Goal: Information Seeking & Learning: Find specific fact

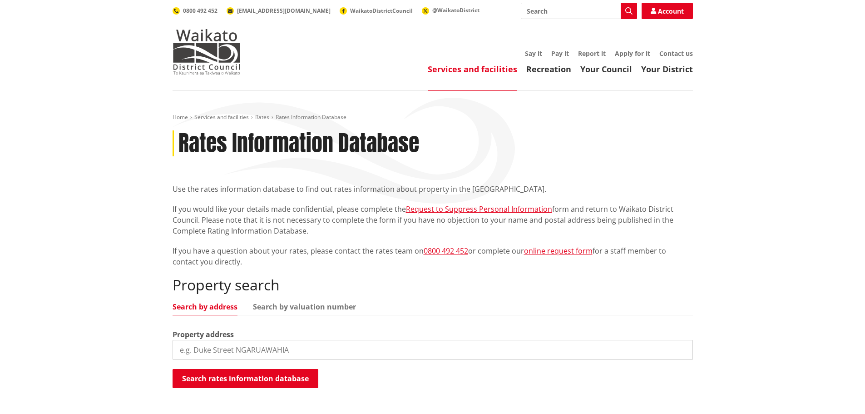
click at [239, 354] on input "search" at bounding box center [433, 350] width 521 height 20
type input "16 george cl"
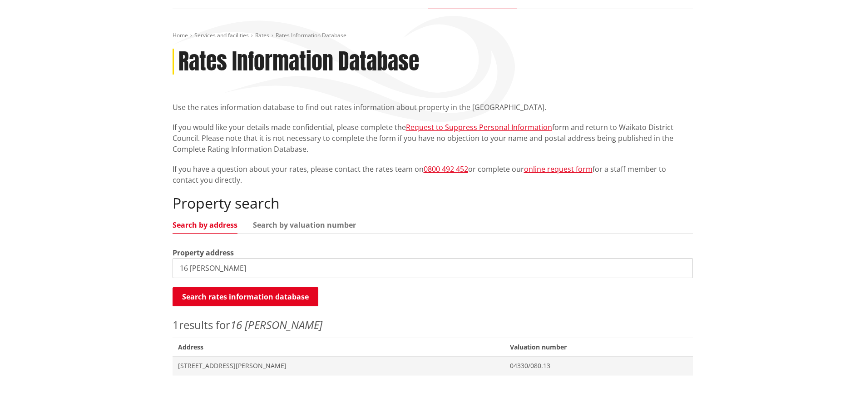
scroll to position [91, 0]
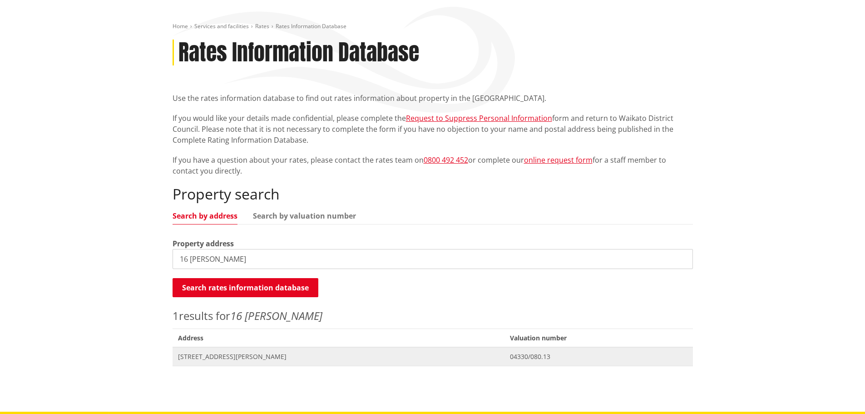
click at [228, 353] on span "[STREET_ADDRESS][PERSON_NAME]" at bounding box center [339, 356] width 322 height 9
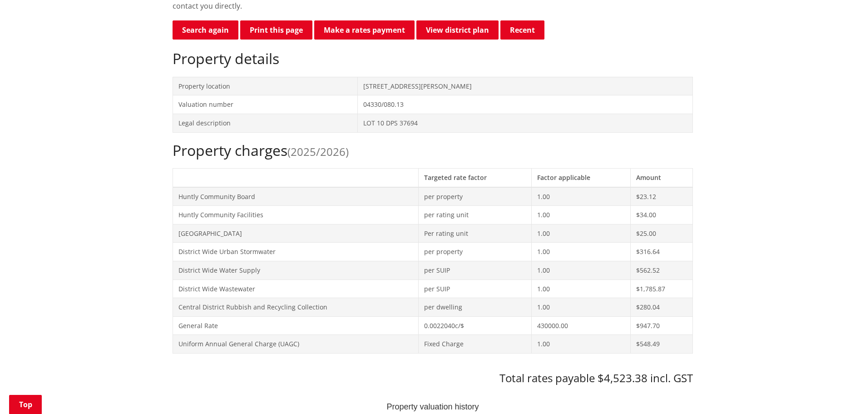
scroll to position [45, 0]
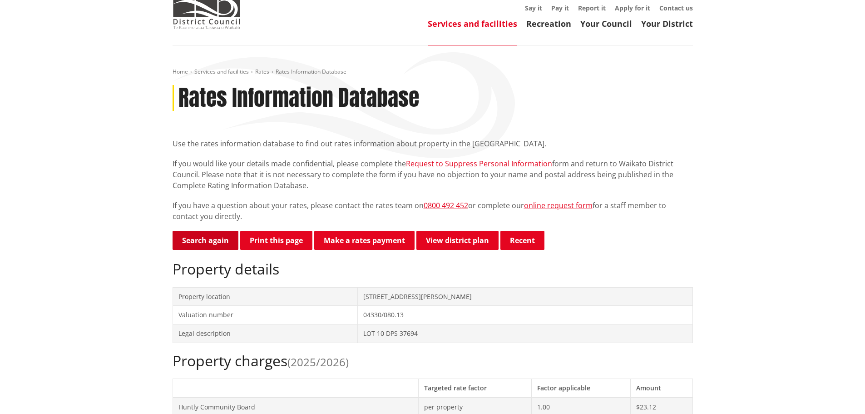
click at [215, 245] on link "Search again" at bounding box center [206, 240] width 66 height 19
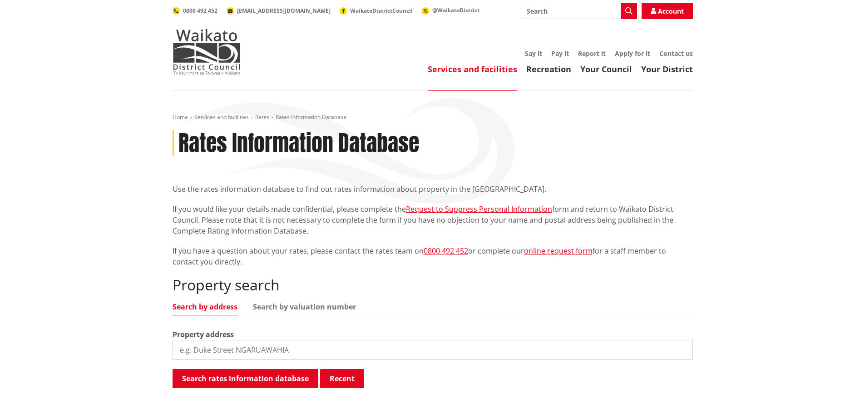
click at [304, 353] on input "search" at bounding box center [433, 350] width 521 height 20
type input "62 piri"
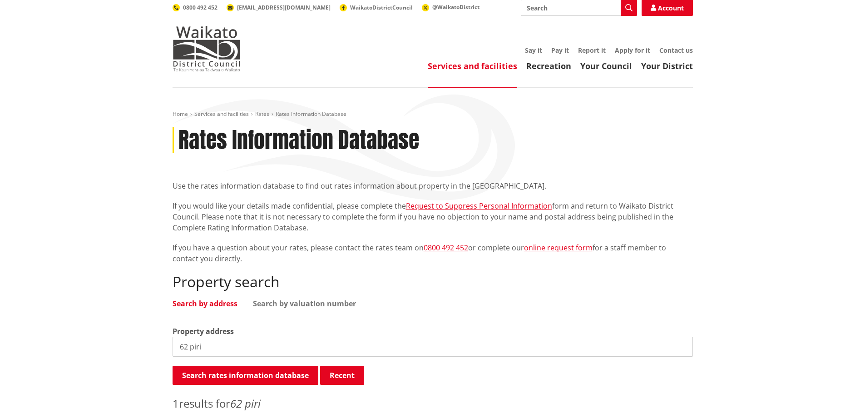
scroll to position [182, 0]
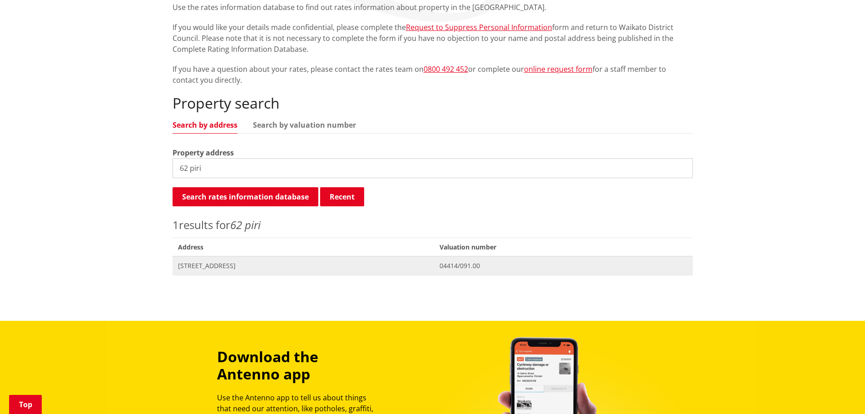
click at [242, 267] on span "62 Piri Road ORINI" at bounding box center [303, 265] width 251 height 9
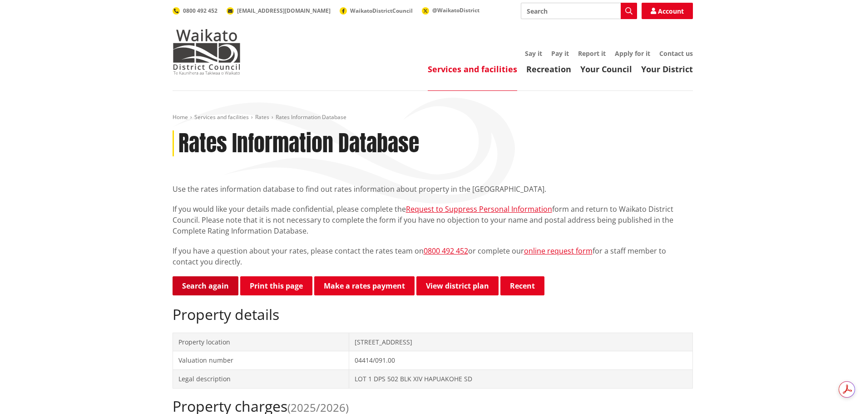
click at [215, 295] on link "Search again" at bounding box center [206, 285] width 66 height 19
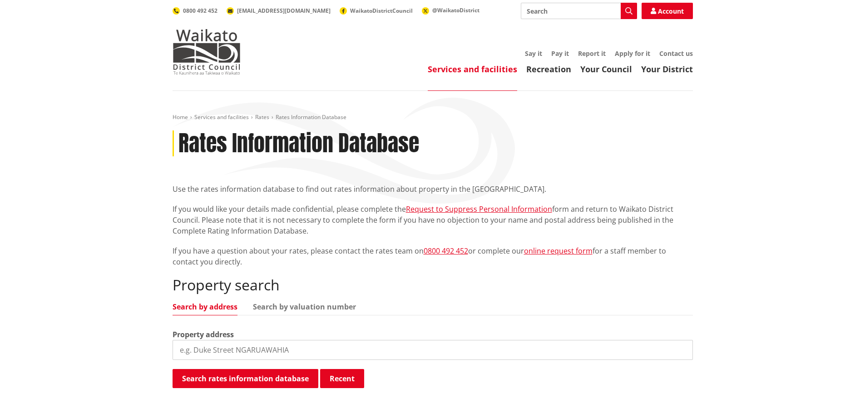
click at [184, 351] on input "search" at bounding box center [433, 350] width 521 height 20
type input "52 piri"
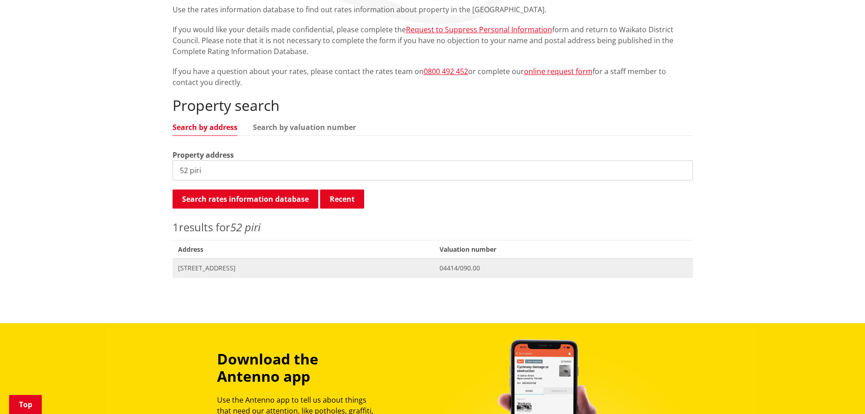
scroll to position [182, 0]
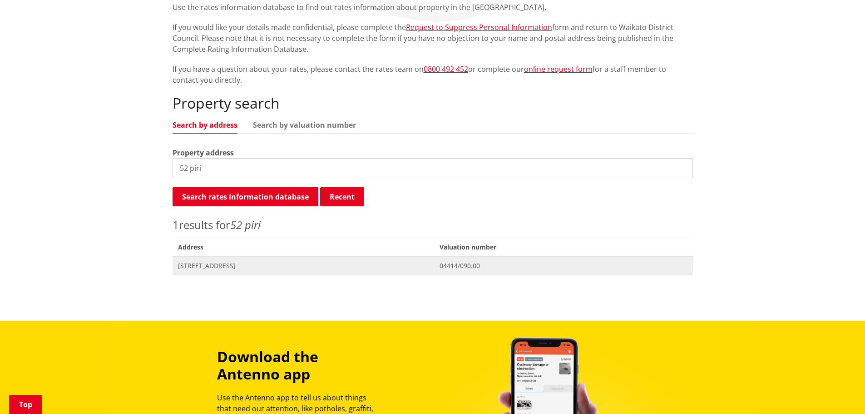
click at [212, 268] on span "[STREET_ADDRESS]" at bounding box center [303, 265] width 251 height 9
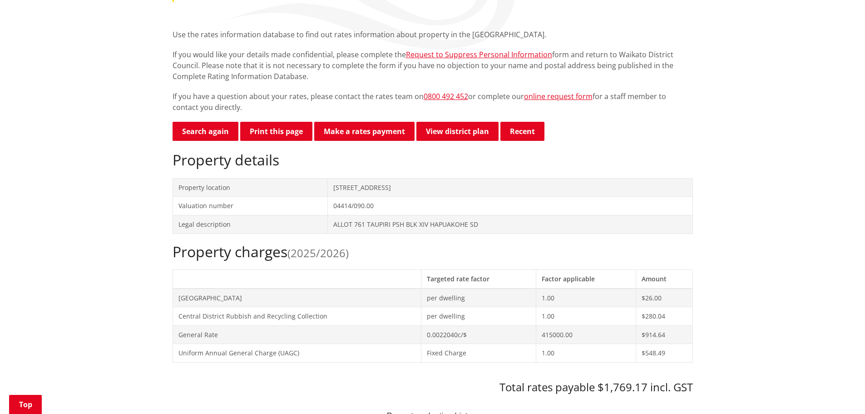
scroll to position [318, 0]
